Goal: Task Accomplishment & Management: Manage account settings

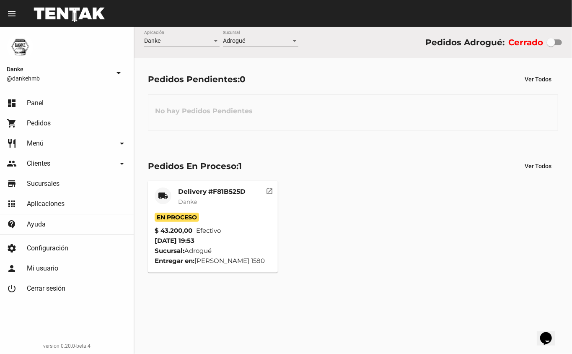
click at [552, 42] on div at bounding box center [551, 42] width 8 height 8
click at [551, 45] on input "checkbox" at bounding box center [551, 45] width 0 height 0
checkbox input "true"
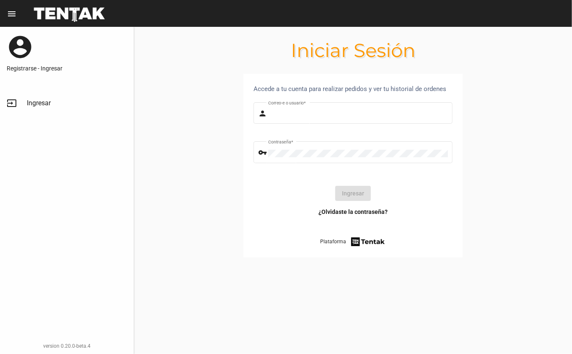
type input "DANKEHMB"
click at [358, 195] on button "Ingresar" at bounding box center [353, 193] width 36 height 15
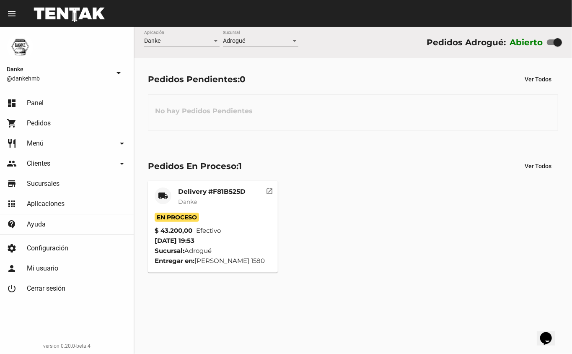
click at [213, 188] on mat-card-title "Delivery #F81B525D" at bounding box center [211, 191] width 67 height 8
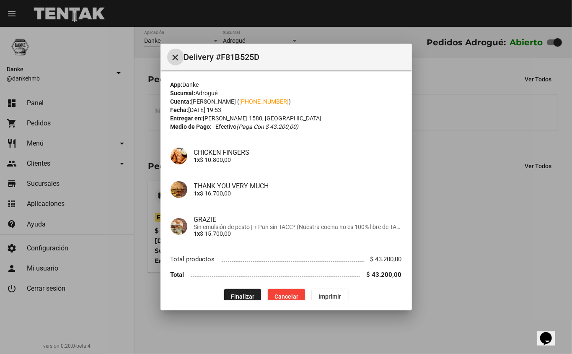
click at [242, 296] on span "Finalizar" at bounding box center [242, 296] width 23 height 7
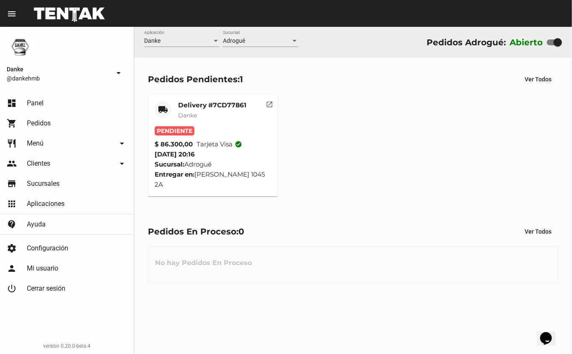
click at [212, 104] on mat-card-title "Delivery #7CD77861" at bounding box center [212, 105] width 68 height 8
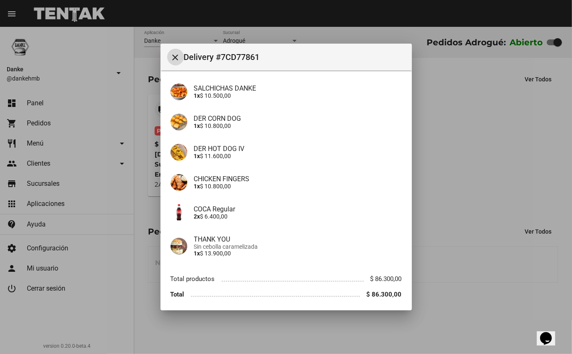
scroll to position [161, 0]
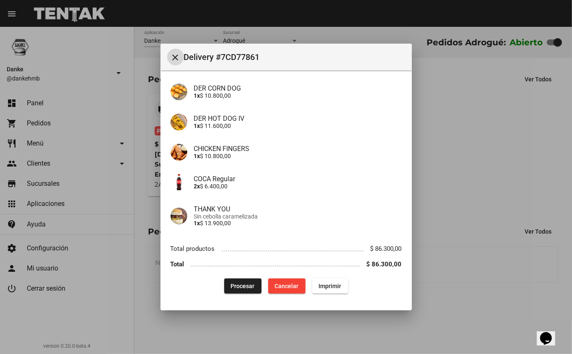
click at [239, 284] on span "Procesar" at bounding box center [243, 286] width 24 height 7
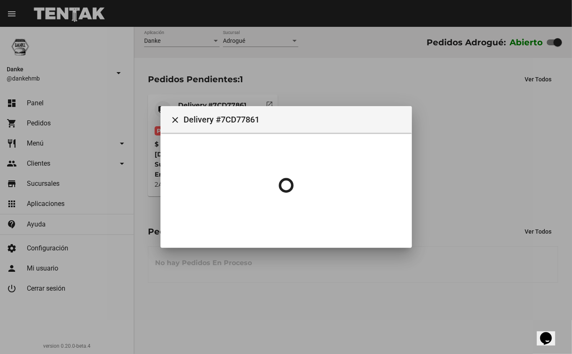
scroll to position [0, 0]
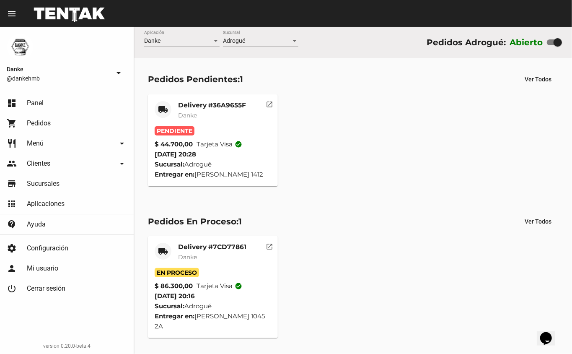
click at [235, 117] on mat-card-subtitle "Danke" at bounding box center [212, 115] width 68 height 8
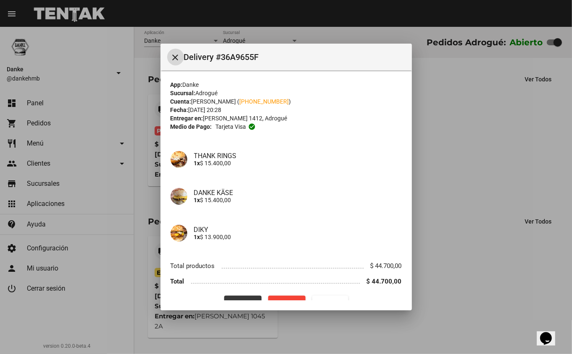
click at [247, 296] on button "Procesar" at bounding box center [242, 303] width 37 height 15
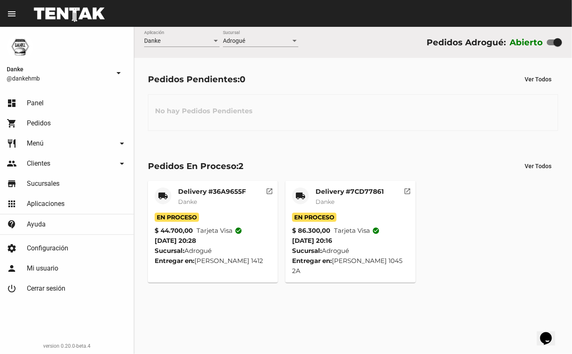
click at [372, 204] on mat-card-subtitle "Danke" at bounding box center [350, 201] width 68 height 8
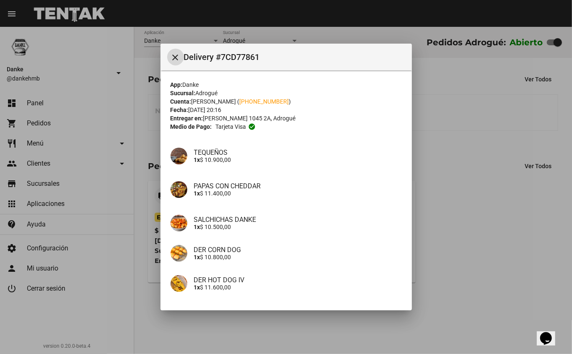
scroll to position [161, 0]
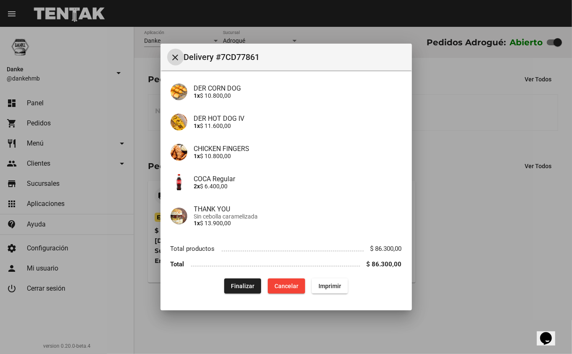
click at [241, 287] on span "Finalizar" at bounding box center [242, 286] width 23 height 7
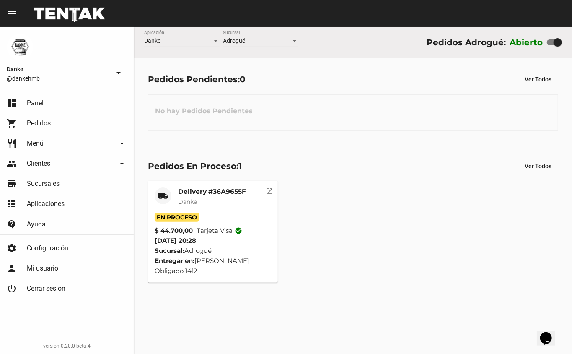
click at [221, 195] on mat-card-title "Delivery #36A9655F" at bounding box center [212, 191] width 68 height 8
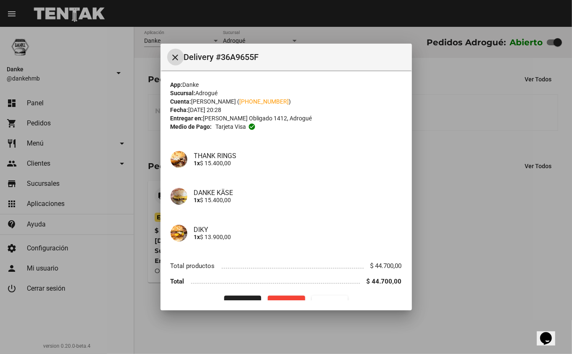
scroll to position [17, 0]
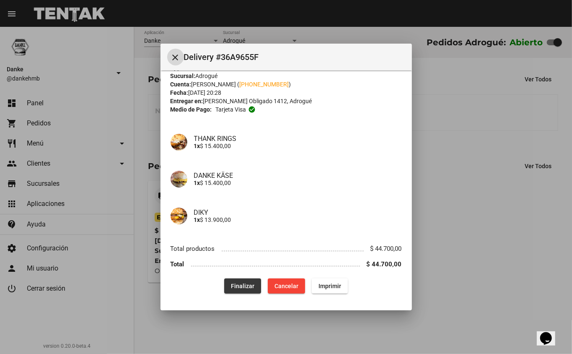
click at [240, 286] on span "Finalizar" at bounding box center [242, 286] width 23 height 7
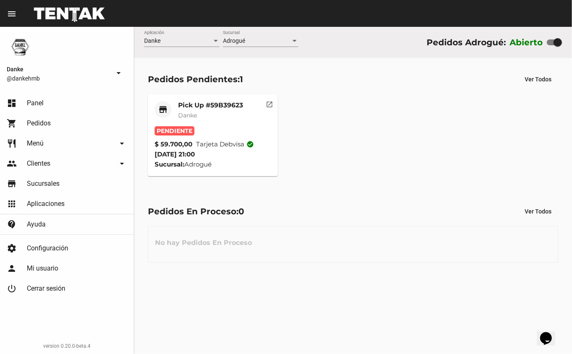
click at [220, 104] on mat-card-title "Pick Up #59B39623" at bounding box center [210, 105] width 65 height 8
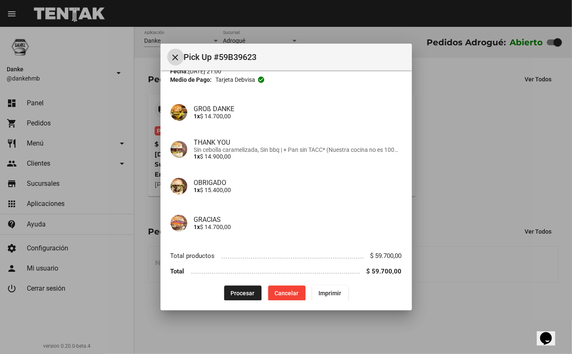
scroll to position [46, 0]
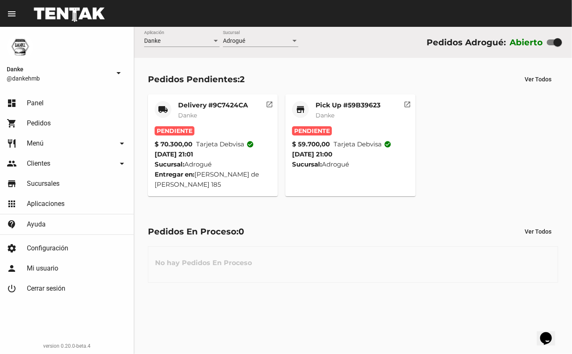
click at [408, 103] on mat-icon "open_in_new" at bounding box center [408, 103] width 8 height 8
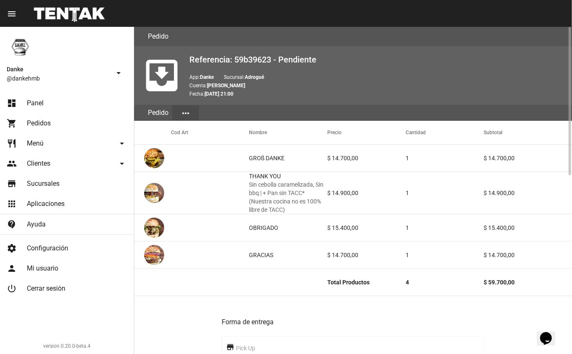
click at [44, 101] on link "dashboard Panel" at bounding box center [67, 103] width 134 height 20
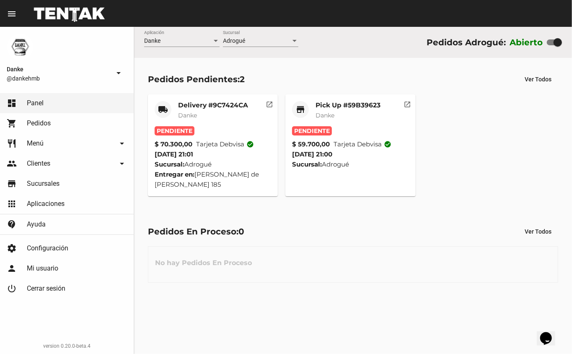
click at [358, 105] on mat-card-title "Pick Up #59B39623" at bounding box center [348, 105] width 65 height 8
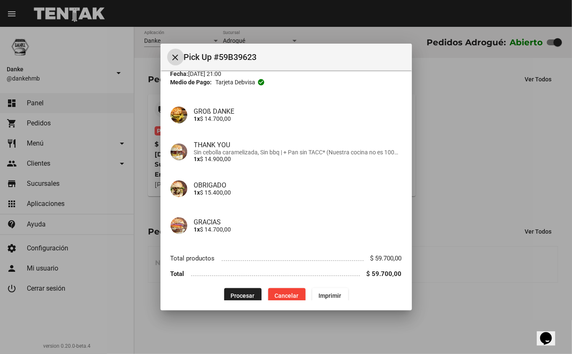
scroll to position [46, 0]
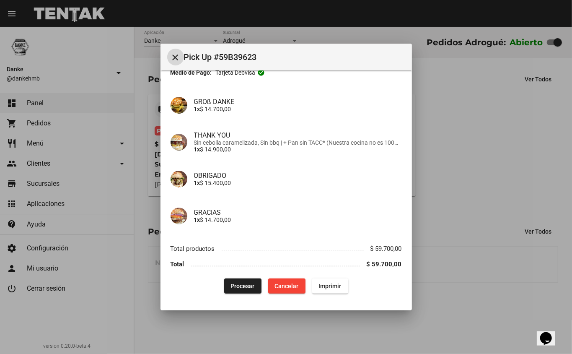
click at [240, 287] on span "Procesar" at bounding box center [243, 286] width 24 height 7
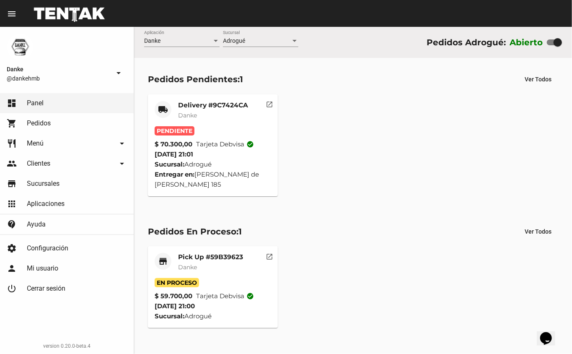
click at [220, 115] on mat-card-subtitle "Danke" at bounding box center [213, 115] width 70 height 8
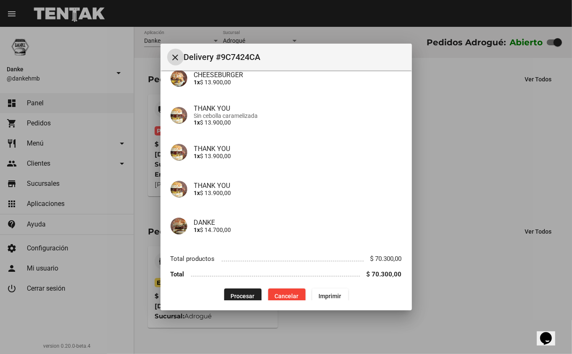
scroll to position [91, 0]
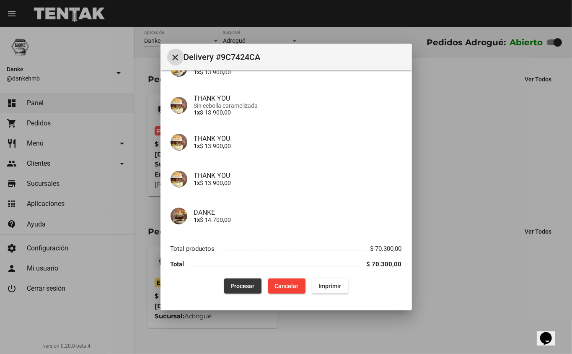
click at [237, 283] on span "Procesar" at bounding box center [243, 286] width 24 height 7
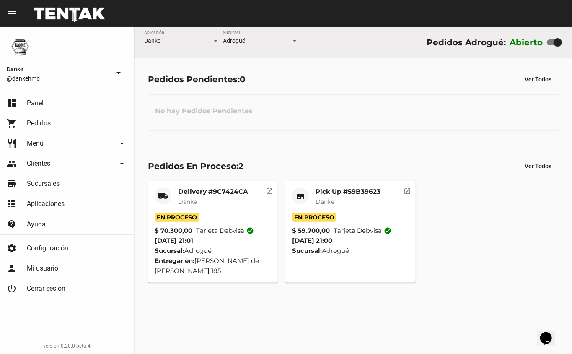
click at [360, 195] on mat-card-title "Pick Up #59B39623" at bounding box center [348, 191] width 65 height 8
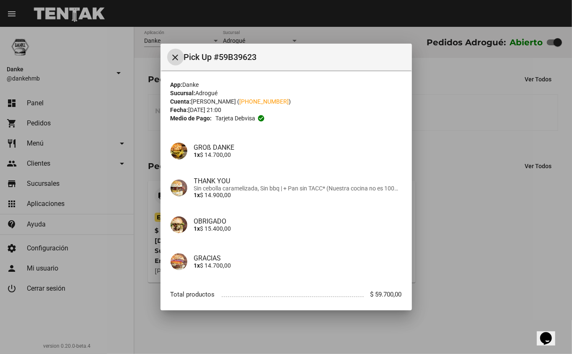
scroll to position [46, 0]
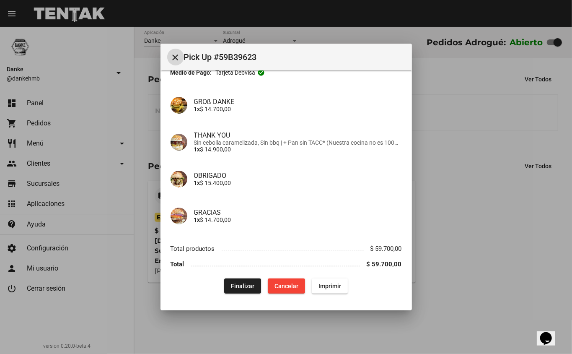
click at [240, 286] on span "Finalizar" at bounding box center [242, 286] width 23 height 7
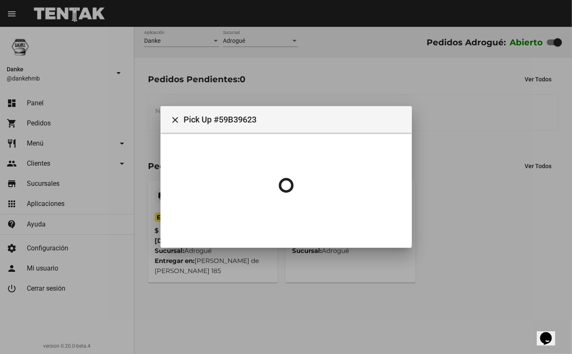
scroll to position [0, 0]
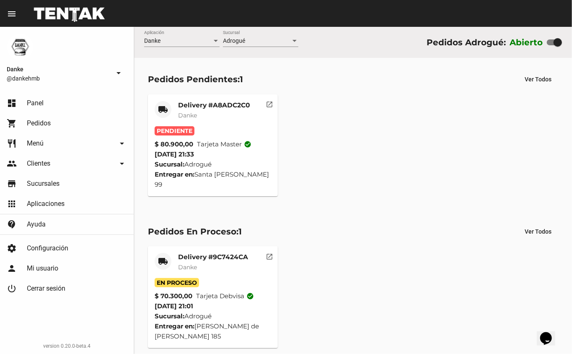
click at [230, 106] on mat-card-title "Delivery #A8ADC2C0" at bounding box center [214, 105] width 72 height 8
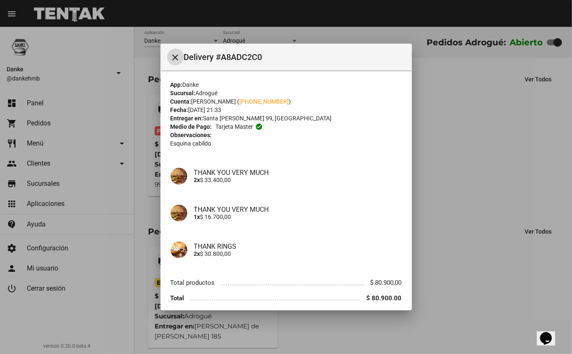
scroll to position [34, 0]
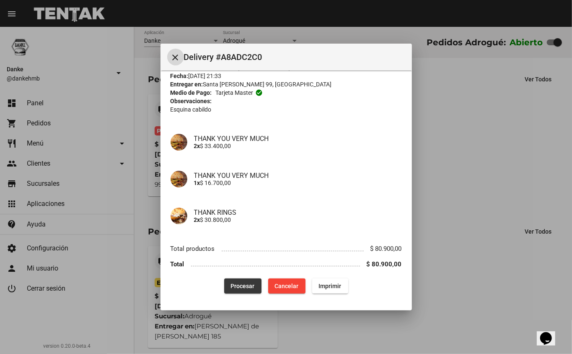
click at [239, 288] on span "Procesar" at bounding box center [243, 286] width 24 height 7
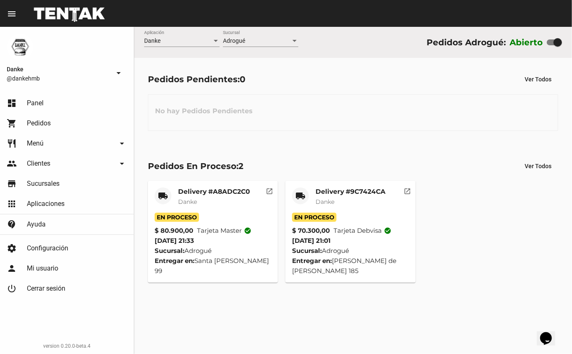
click at [364, 190] on mat-card-title "Delivery #9C7424CA" at bounding box center [351, 191] width 70 height 8
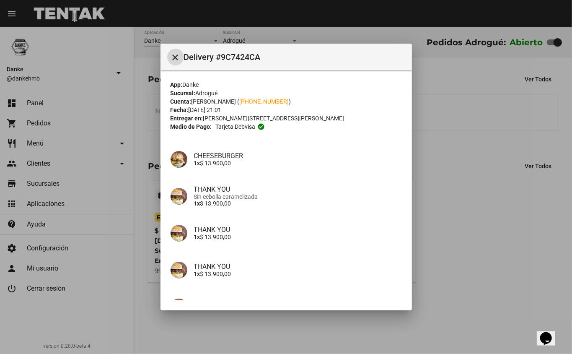
scroll to position [91, 0]
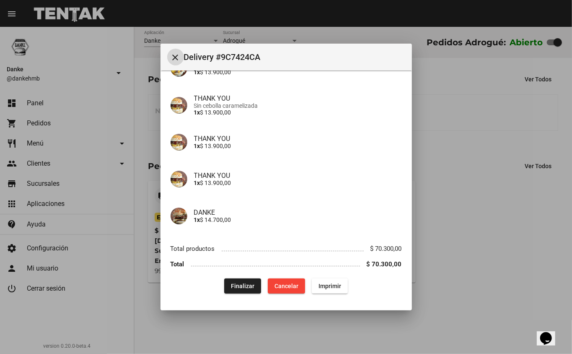
click at [235, 286] on span "Finalizar" at bounding box center [242, 286] width 23 height 7
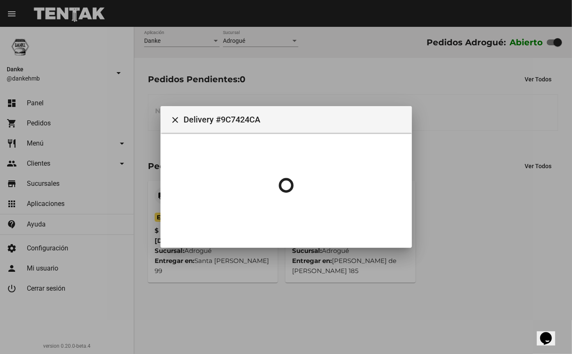
scroll to position [0, 0]
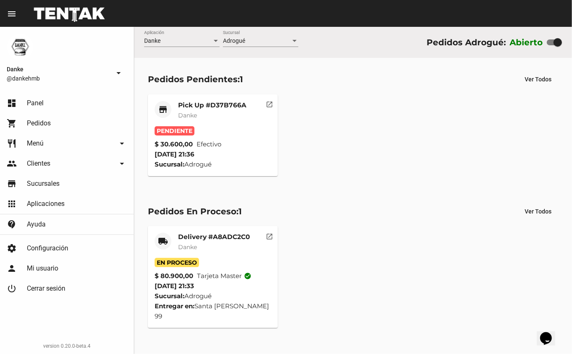
click at [217, 111] on mat-card-subtitle "Danke" at bounding box center [212, 115] width 68 height 8
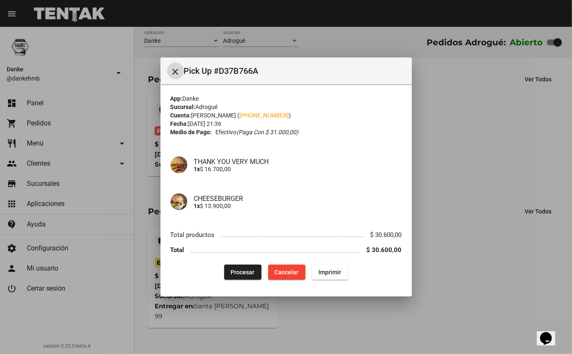
click at [245, 272] on span "Procesar" at bounding box center [243, 272] width 24 height 7
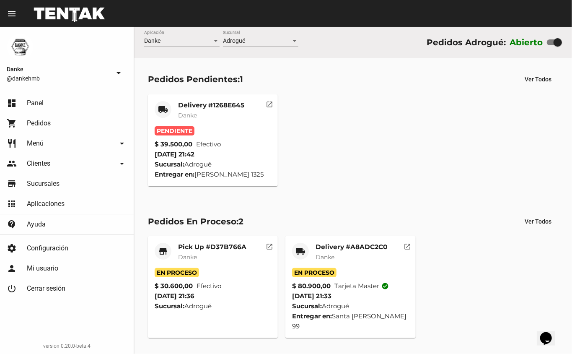
click at [229, 108] on mat-card-title "Delivery #1268E645" at bounding box center [211, 105] width 66 height 8
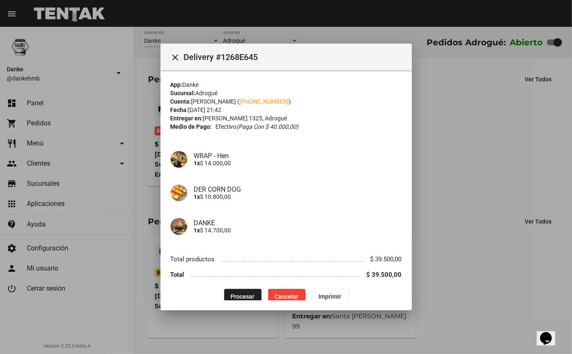
click at [244, 293] on span "Procesar" at bounding box center [243, 296] width 24 height 7
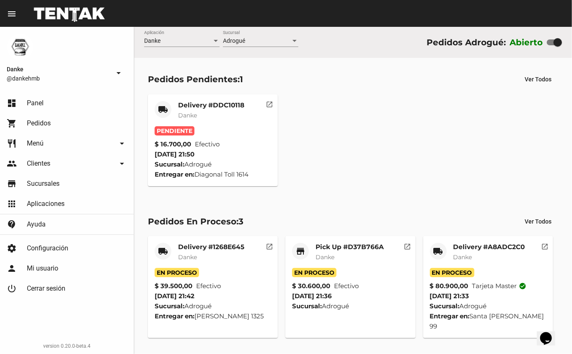
click at [238, 104] on mat-card-title "Delivery #DDC10118" at bounding box center [211, 105] width 66 height 8
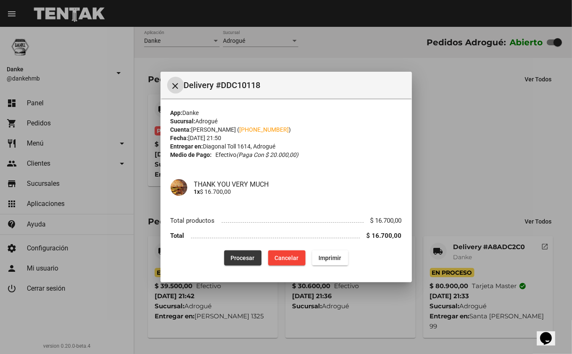
click at [252, 259] on span "Procesar" at bounding box center [243, 257] width 24 height 7
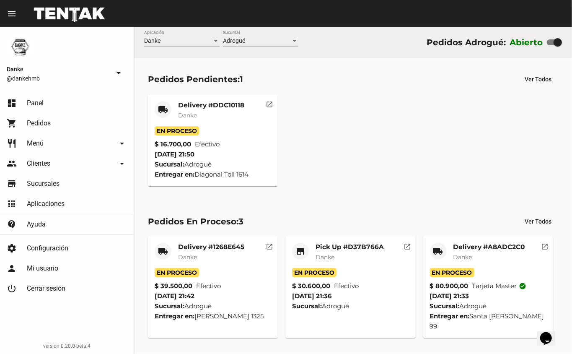
click at [497, 250] on mat-card-title "Delivery #A8ADC2C0" at bounding box center [490, 247] width 72 height 8
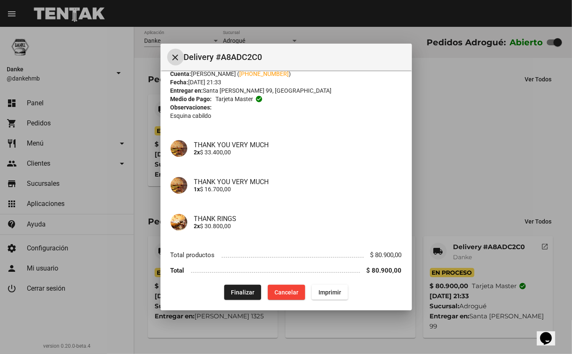
scroll to position [34, 0]
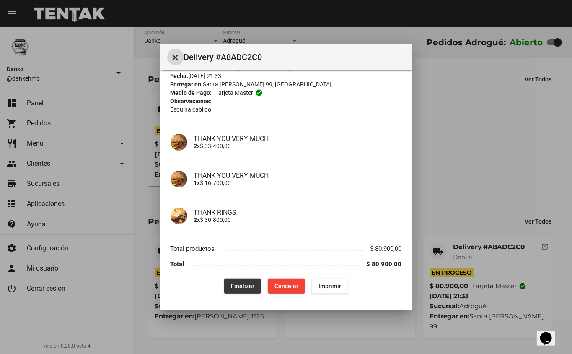
click at [240, 288] on span "Finalizar" at bounding box center [242, 286] width 23 height 7
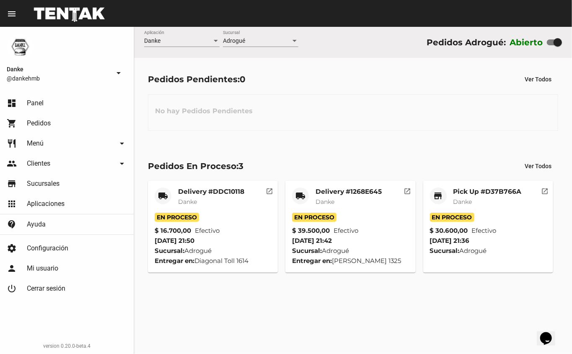
click at [509, 194] on mat-card-title "Pick Up #D37B766A" at bounding box center [488, 191] width 68 height 8
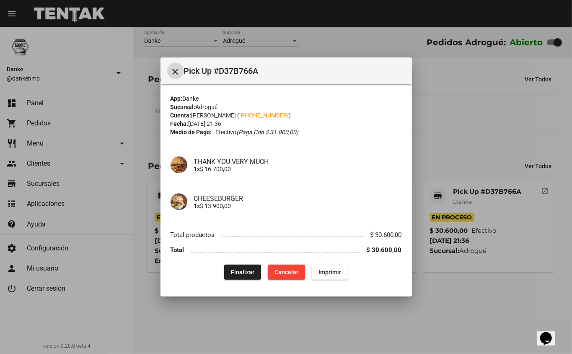
click at [246, 275] on span "Finalizar" at bounding box center [242, 272] width 23 height 7
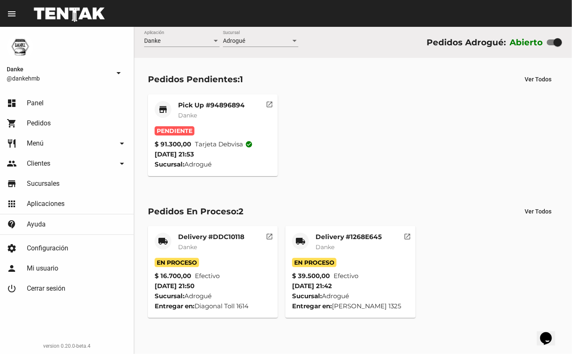
click at [222, 112] on mat-card-subtitle "Danke" at bounding box center [211, 115] width 67 height 8
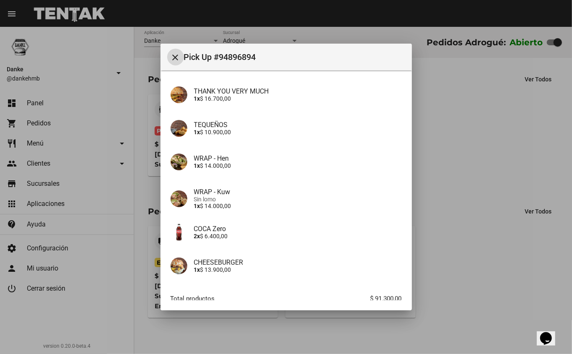
scroll to position [133, 0]
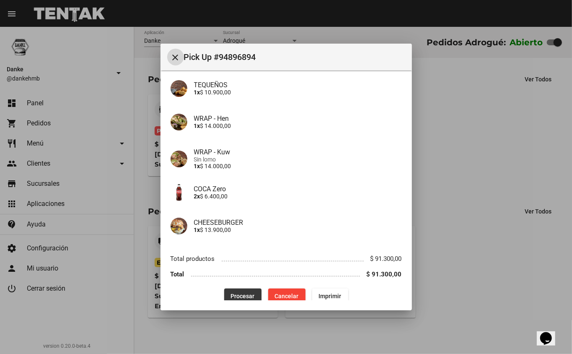
click at [244, 293] on span "Procesar" at bounding box center [243, 296] width 24 height 7
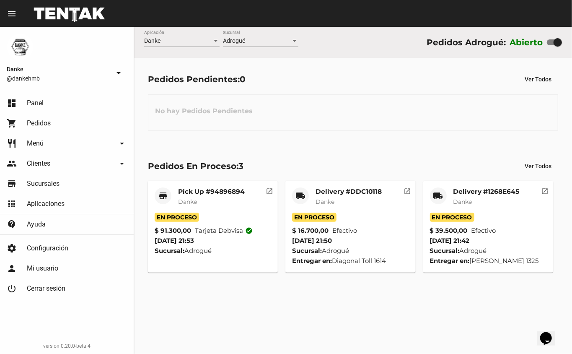
click at [498, 190] on mat-card-title "Delivery #1268E645" at bounding box center [487, 191] width 66 height 8
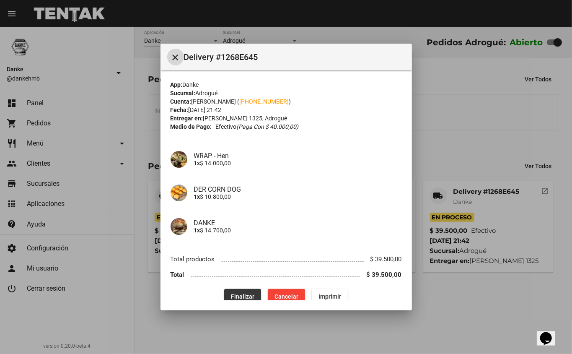
click at [242, 293] on span "Finalizar" at bounding box center [242, 296] width 23 height 7
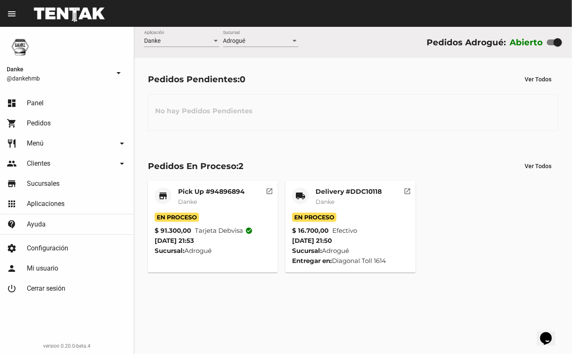
click at [91, 119] on link "shopping_cart Pedidos" at bounding box center [67, 123] width 134 height 20
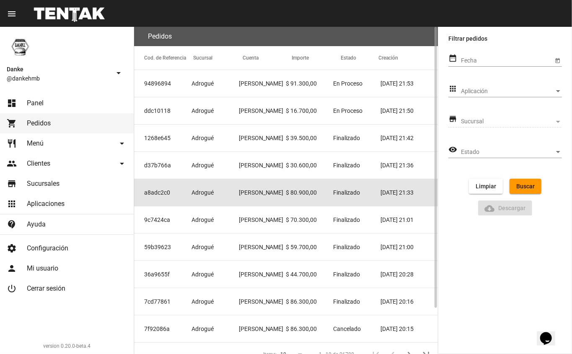
click at [267, 192] on mat-cell "Gonzalo Galeano" at bounding box center [262, 192] width 47 height 27
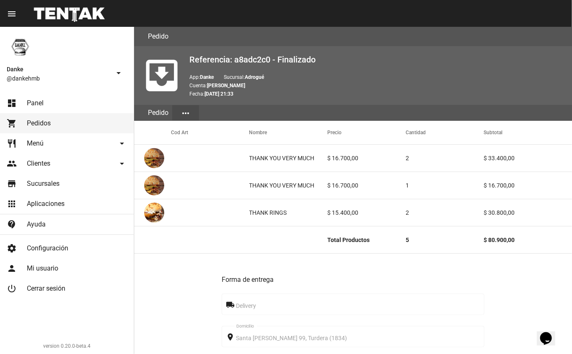
scroll to position [327, 0]
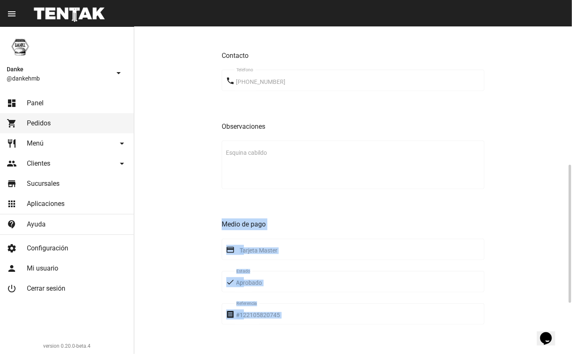
drag, startPoint x: 572, startPoint y: 148, endPoint x: 562, endPoint y: 210, distance: 62.4
click at [562, 210] on div "Pedido move_to_inbox Referencia: a8adc2c0 - Finalizado App: Danke Sucursal: Adr…" at bounding box center [353, 190] width 438 height 327
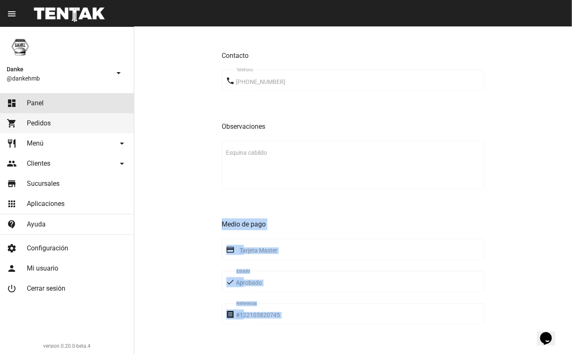
click at [25, 104] on link "dashboard Panel" at bounding box center [67, 103] width 134 height 20
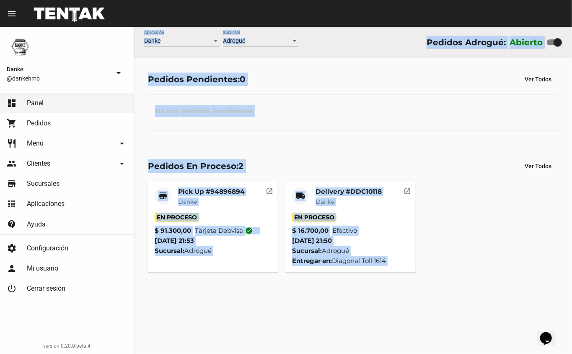
click at [366, 200] on mat-card-subtitle "Danke" at bounding box center [349, 201] width 66 height 8
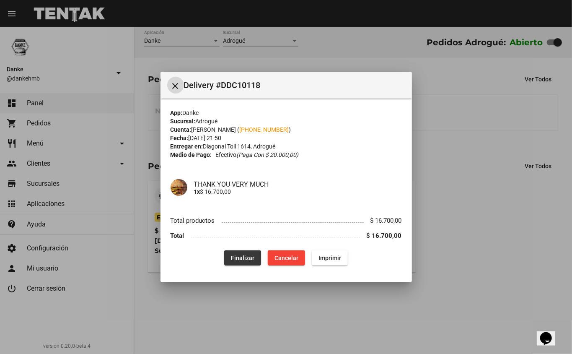
click at [247, 257] on span "Finalizar" at bounding box center [242, 257] width 23 height 7
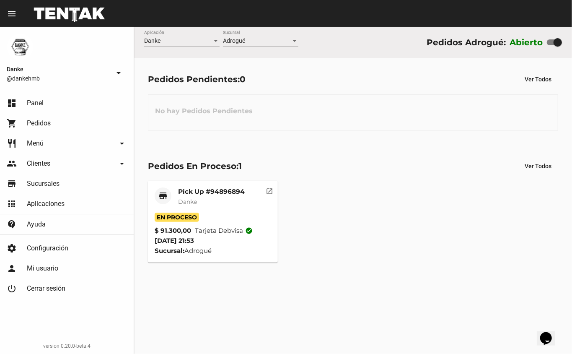
click at [217, 188] on mat-card-title "Pick Up #94896894" at bounding box center [211, 191] width 67 height 8
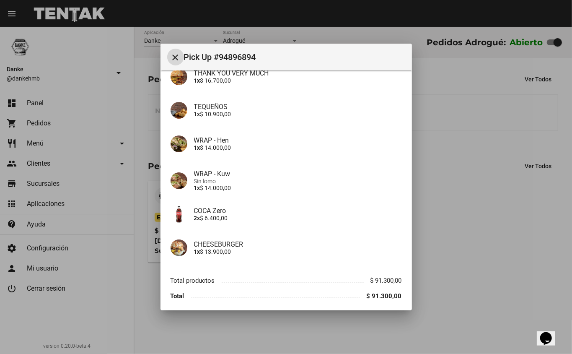
scroll to position [143, 0]
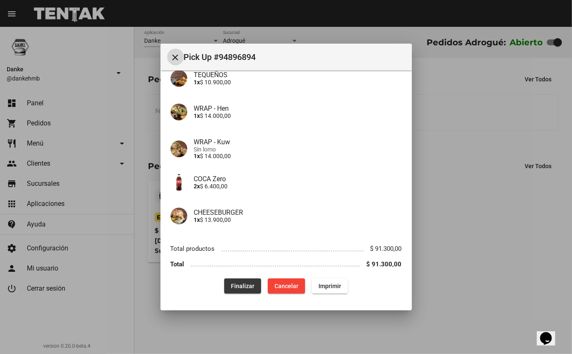
click at [240, 286] on span "Finalizar" at bounding box center [242, 286] width 23 height 7
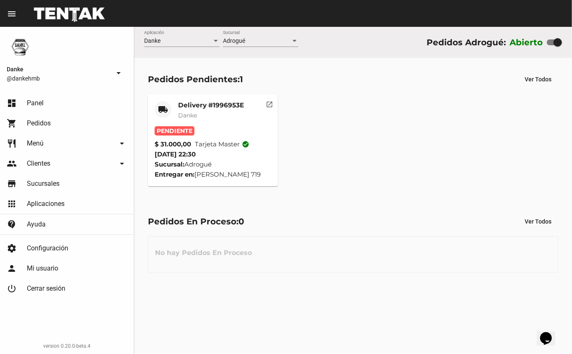
click at [218, 101] on mat-card-title "Delivery #1996953E" at bounding box center [211, 105] width 66 height 8
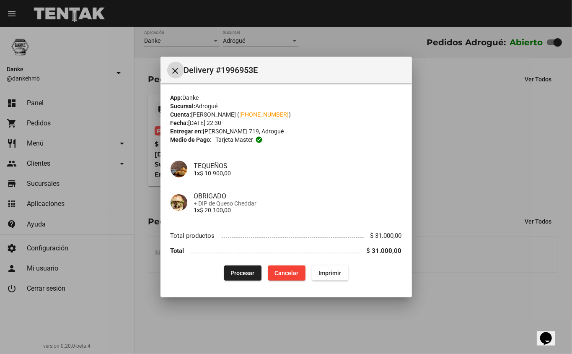
click at [245, 270] on span "Procesar" at bounding box center [243, 273] width 24 height 7
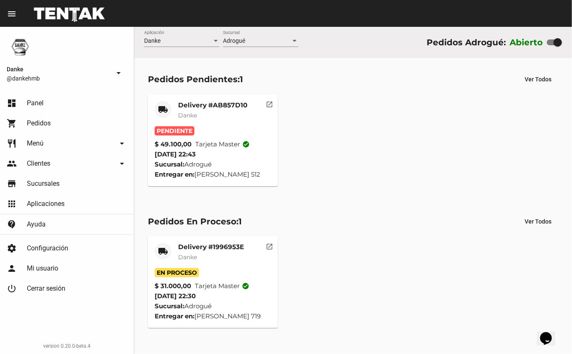
click at [219, 108] on mat-card-title "Delivery #AB857D10" at bounding box center [212, 105] width 69 height 8
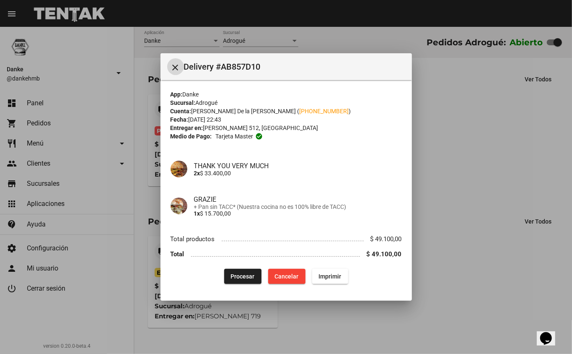
click at [242, 279] on span "Procesar" at bounding box center [243, 276] width 24 height 7
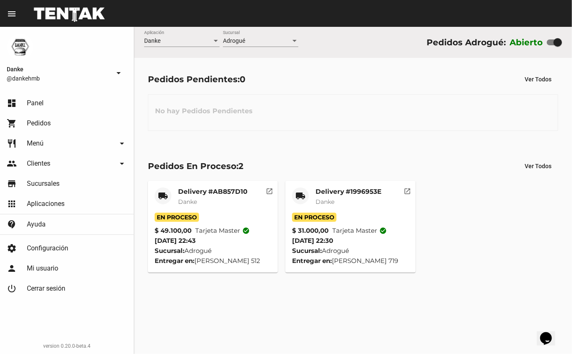
click at [356, 200] on mat-card-subtitle "Danke" at bounding box center [349, 201] width 66 height 8
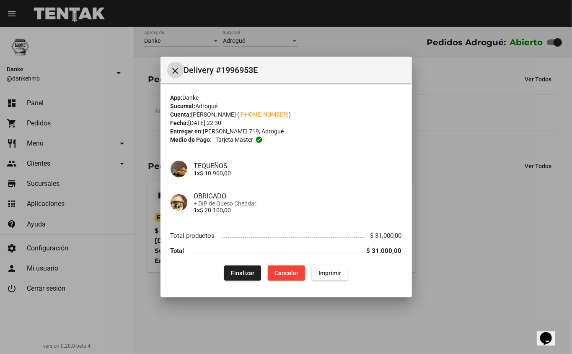
click at [251, 270] on span "Finalizar" at bounding box center [242, 273] width 23 height 7
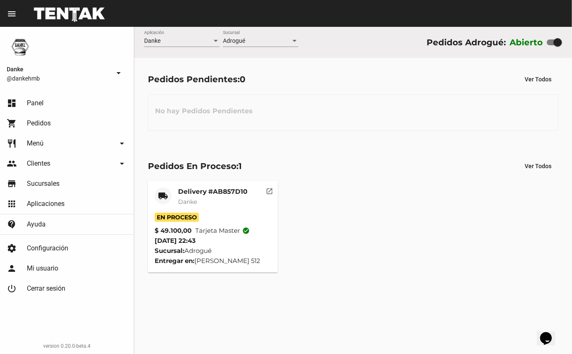
click at [237, 200] on mat-card-subtitle "Danke" at bounding box center [212, 201] width 69 height 8
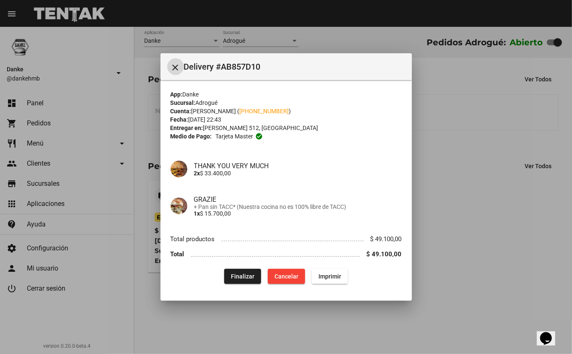
click at [242, 276] on span "Finalizar" at bounding box center [242, 276] width 23 height 7
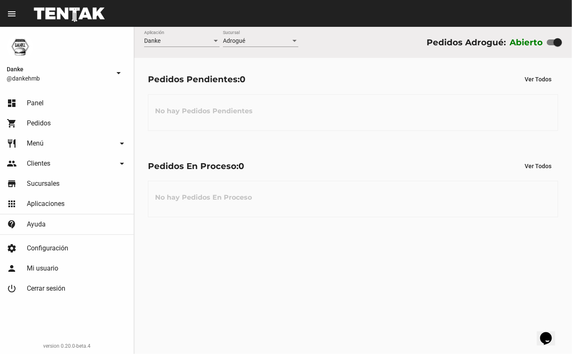
click at [70, 101] on link "dashboard Panel" at bounding box center [67, 103] width 134 height 20
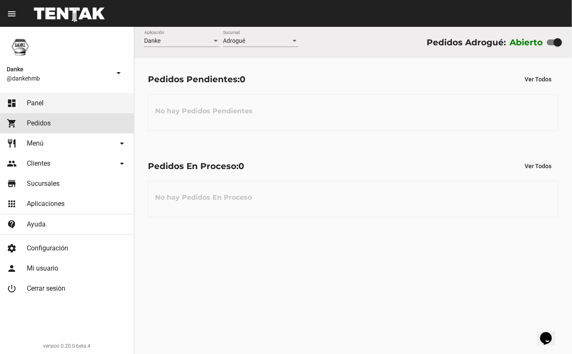
click at [75, 120] on link "shopping_cart Pedidos" at bounding box center [67, 123] width 134 height 20
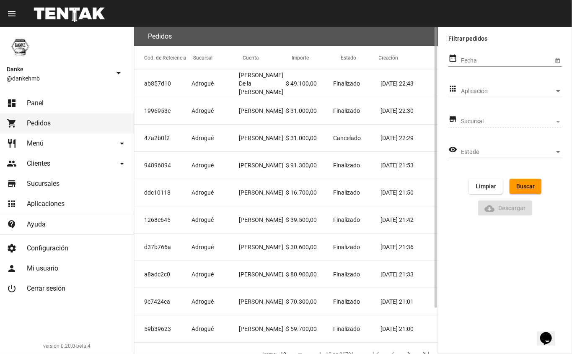
click at [275, 143] on mat-cell "Leonardo Porcellatti" at bounding box center [262, 138] width 47 height 27
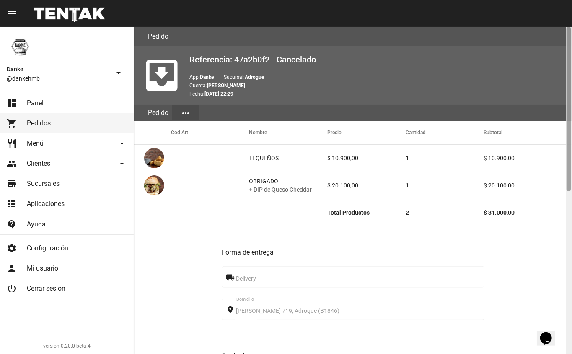
scroll to position [323, 0]
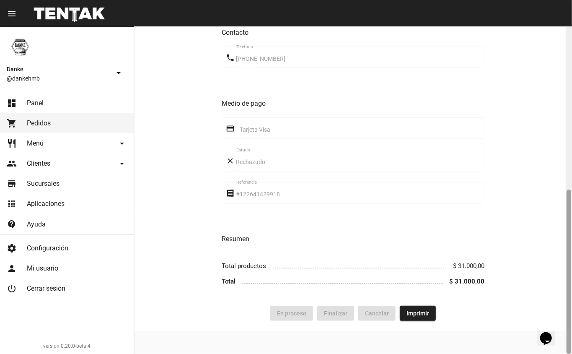
drag, startPoint x: 572, startPoint y: 116, endPoint x: 572, endPoint y: 133, distance: 17.6
click at [572, 134] on div at bounding box center [569, 190] width 6 height 327
click at [34, 95] on link "dashboard Panel" at bounding box center [67, 103] width 134 height 20
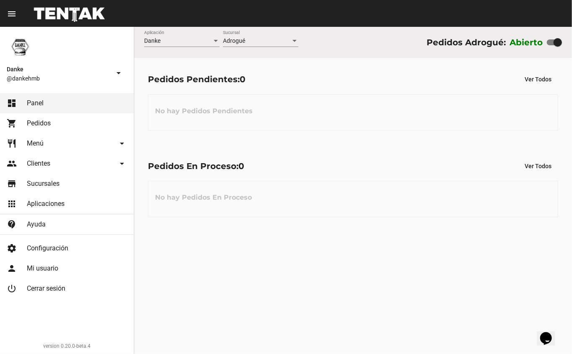
click at [558, 44] on div at bounding box center [558, 42] width 8 height 8
click at [551, 45] on input "checkbox" at bounding box center [551, 45] width 0 height 0
checkbox input "false"
